Goal: Task Accomplishment & Management: Complete application form

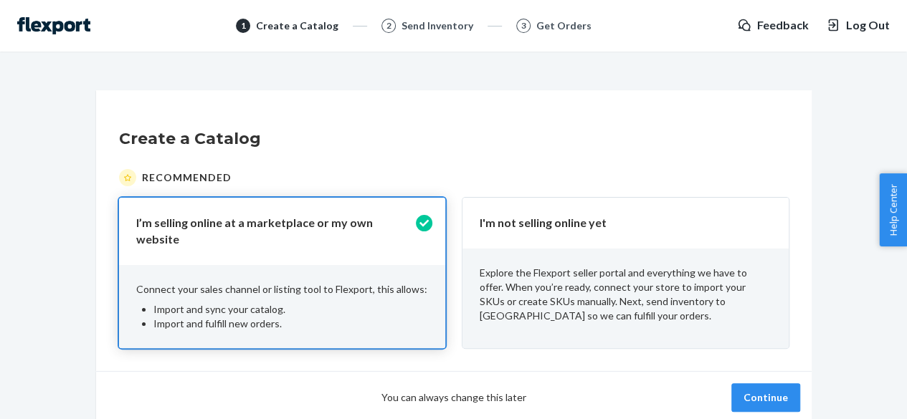
scroll to position [53, 0]
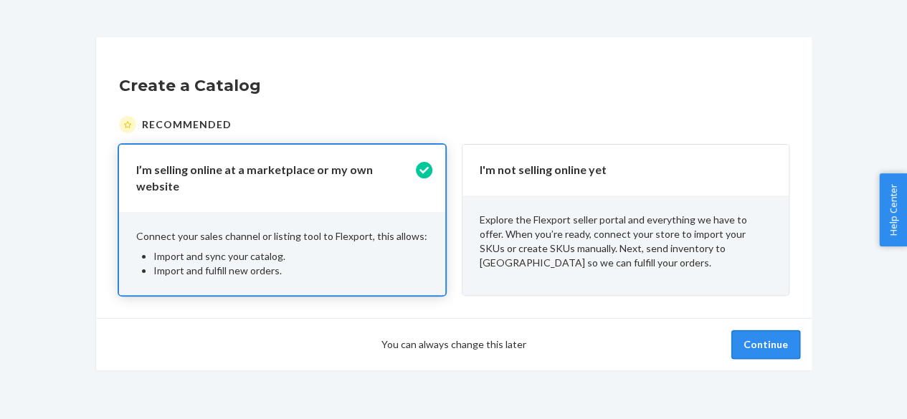
click at [779, 337] on button "Continue" at bounding box center [765, 345] width 69 height 29
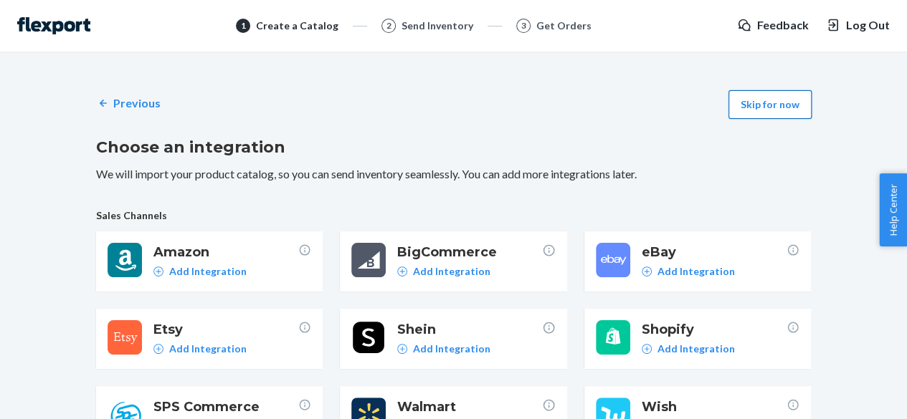
click at [790, 101] on button "Skip for now" at bounding box center [770, 104] width 83 height 29
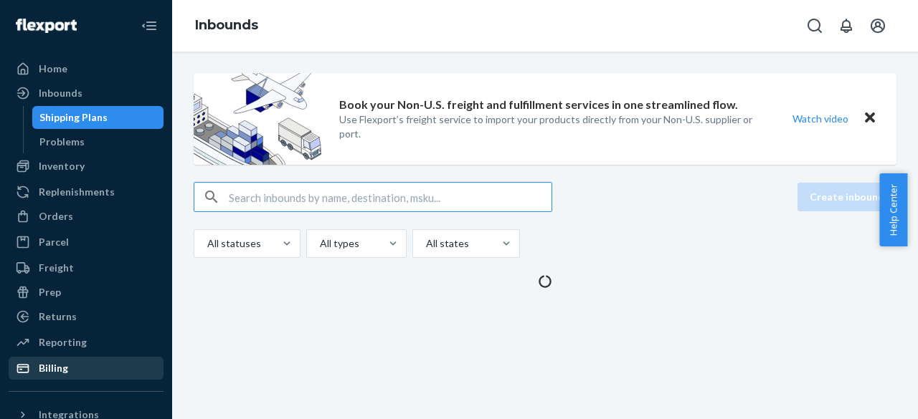
click at [49, 364] on div "Billing" at bounding box center [53, 368] width 29 height 14
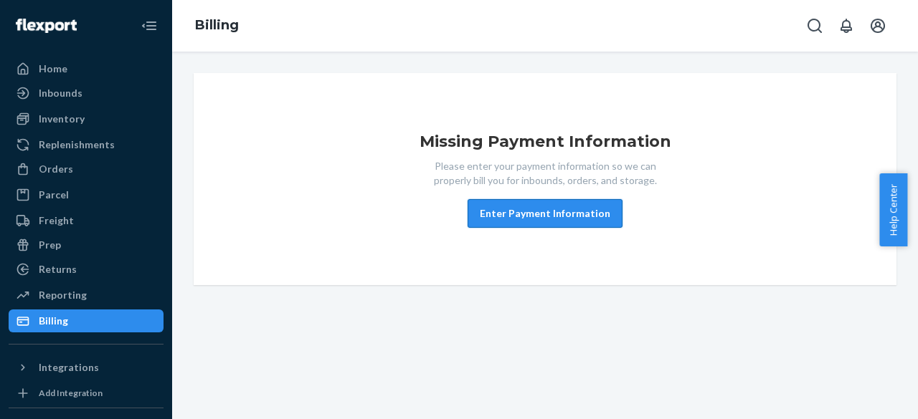
click at [548, 217] on button "Enter Payment Information" at bounding box center [545, 213] width 155 height 29
